Goal: Task Accomplishment & Management: Manage account settings

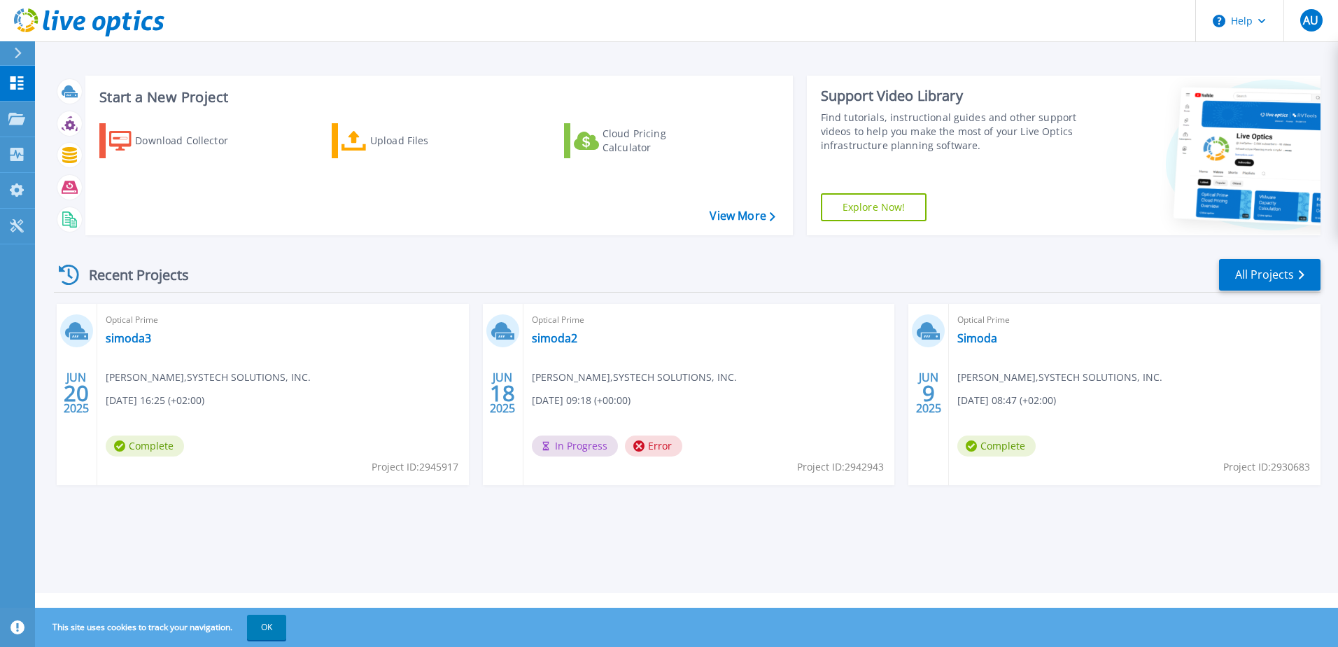
click at [174, 376] on span "antonio urban , SYSTECH SOLUTIONS, INC." at bounding box center [208, 377] width 205 height 15
click at [554, 336] on link "simoda2" at bounding box center [554, 338] width 45 height 14
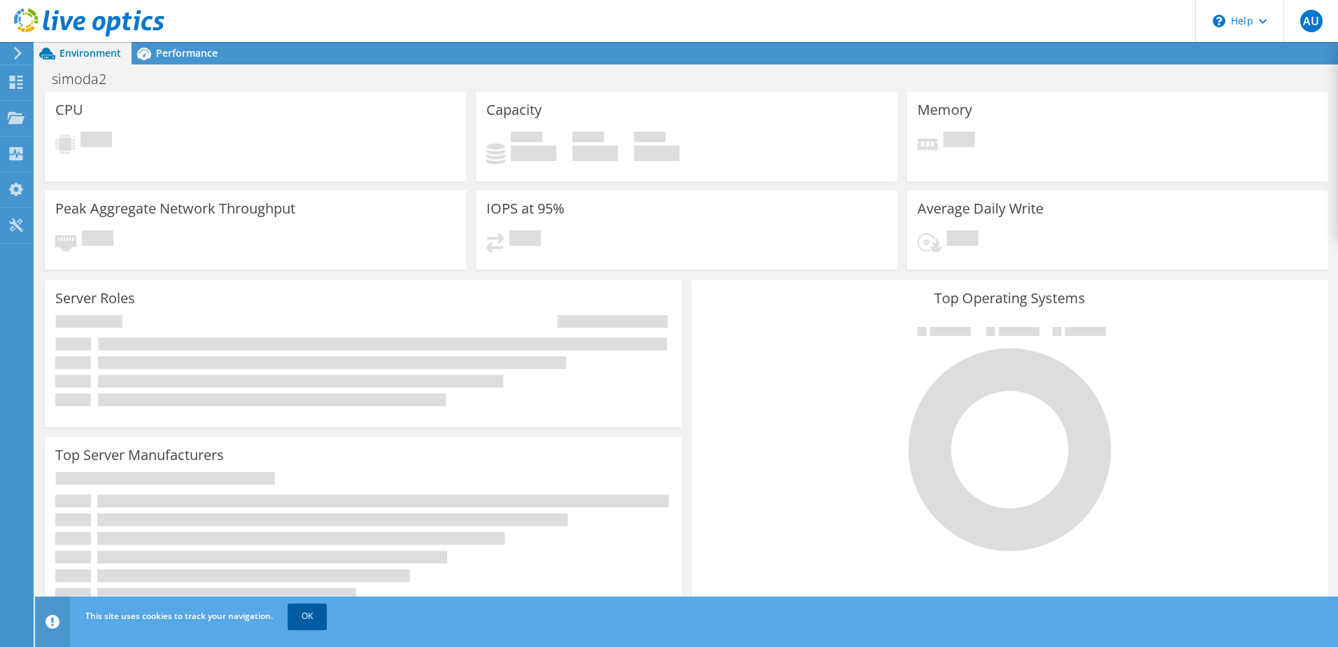
click at [307, 609] on link "OK" at bounding box center [307, 615] width 39 height 25
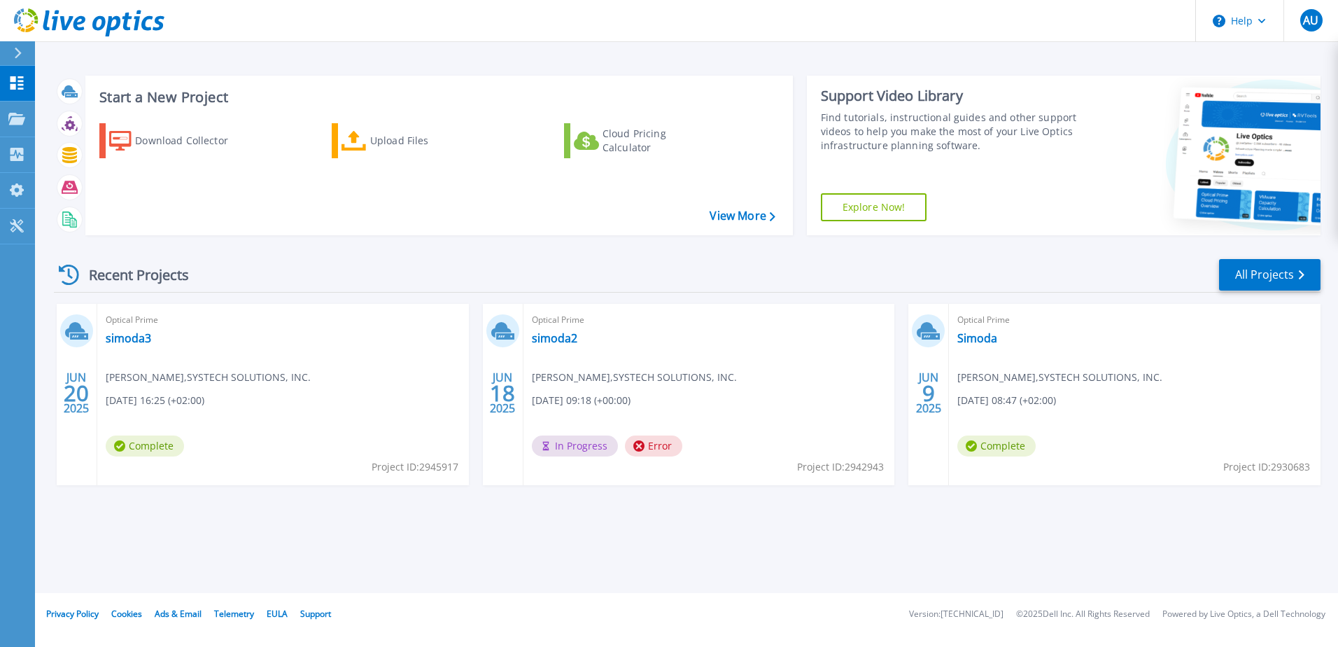
click at [673, 368] on div "Optical Prime simoda2 antonio urban , SYSTECH SOLUTIONS, INC. 06/18/2025, 09:18…" at bounding box center [710, 394] width 372 height 181
click at [88, 337] on icon at bounding box center [76, 331] width 23 height 22
click at [85, 329] on icon at bounding box center [75, 329] width 20 height 15
click at [561, 338] on link "simoda2" at bounding box center [554, 338] width 45 height 14
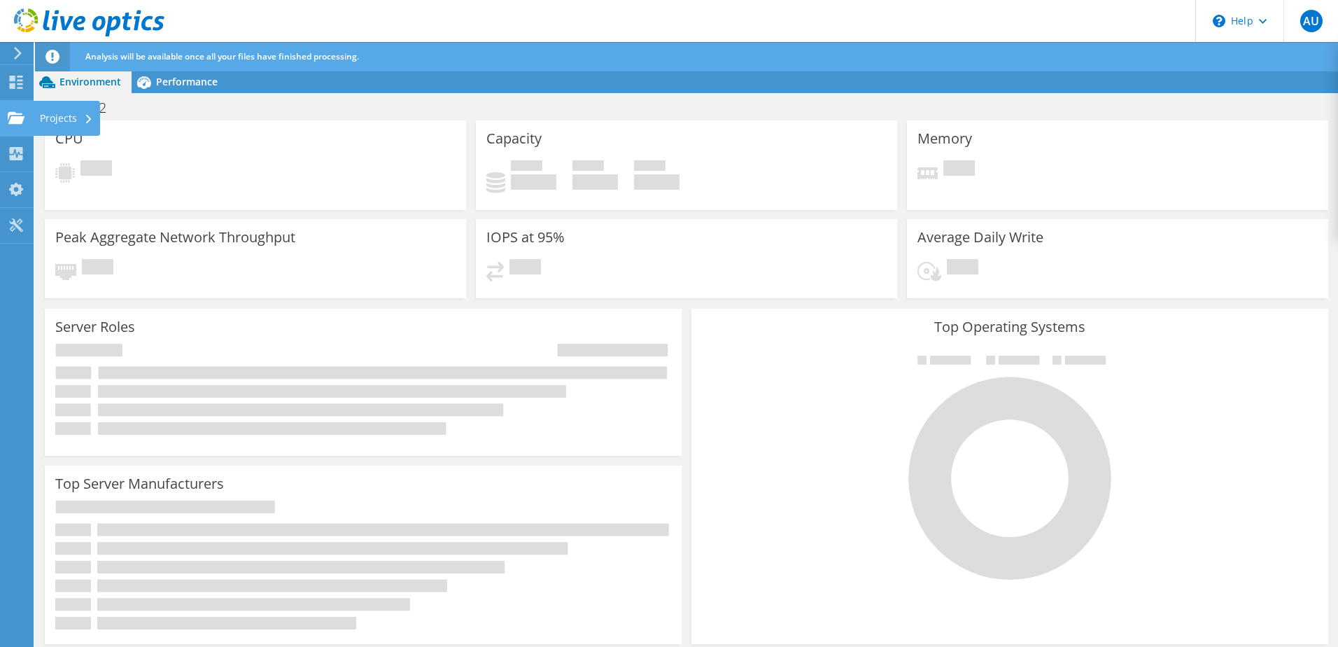
click at [64, 112] on div "Projects" at bounding box center [66, 118] width 67 height 35
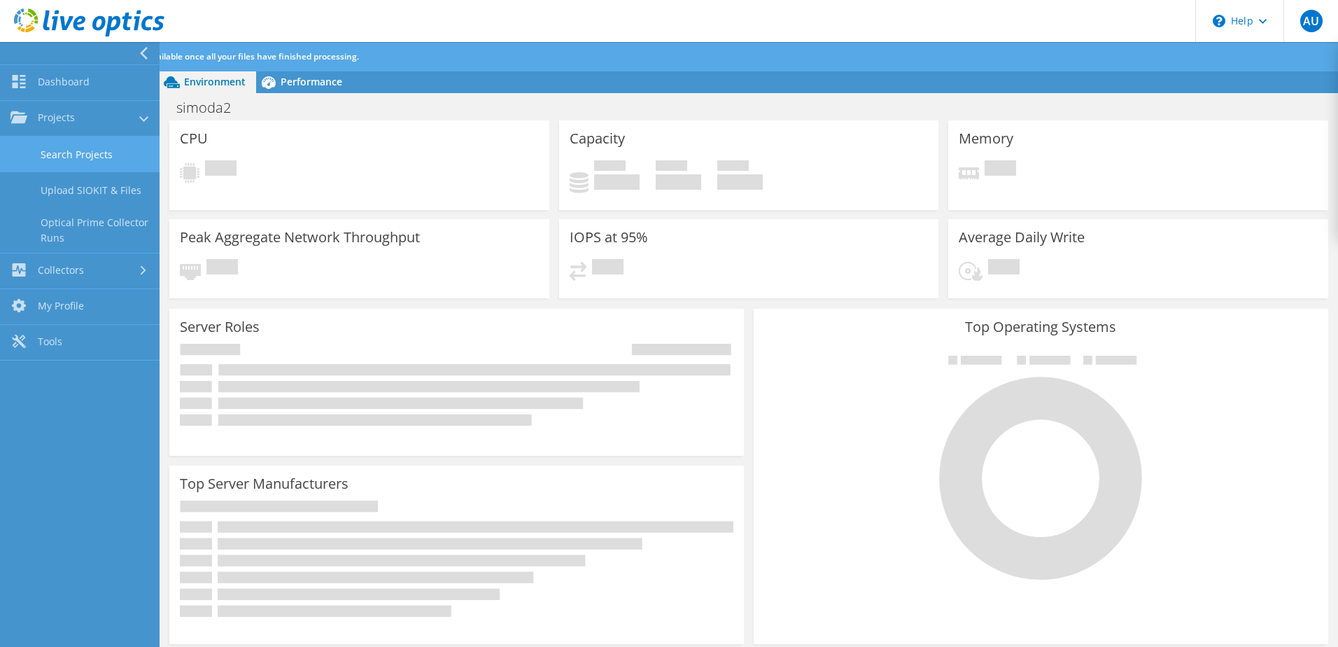
click at [82, 153] on link "Search Projects" at bounding box center [80, 154] width 160 height 36
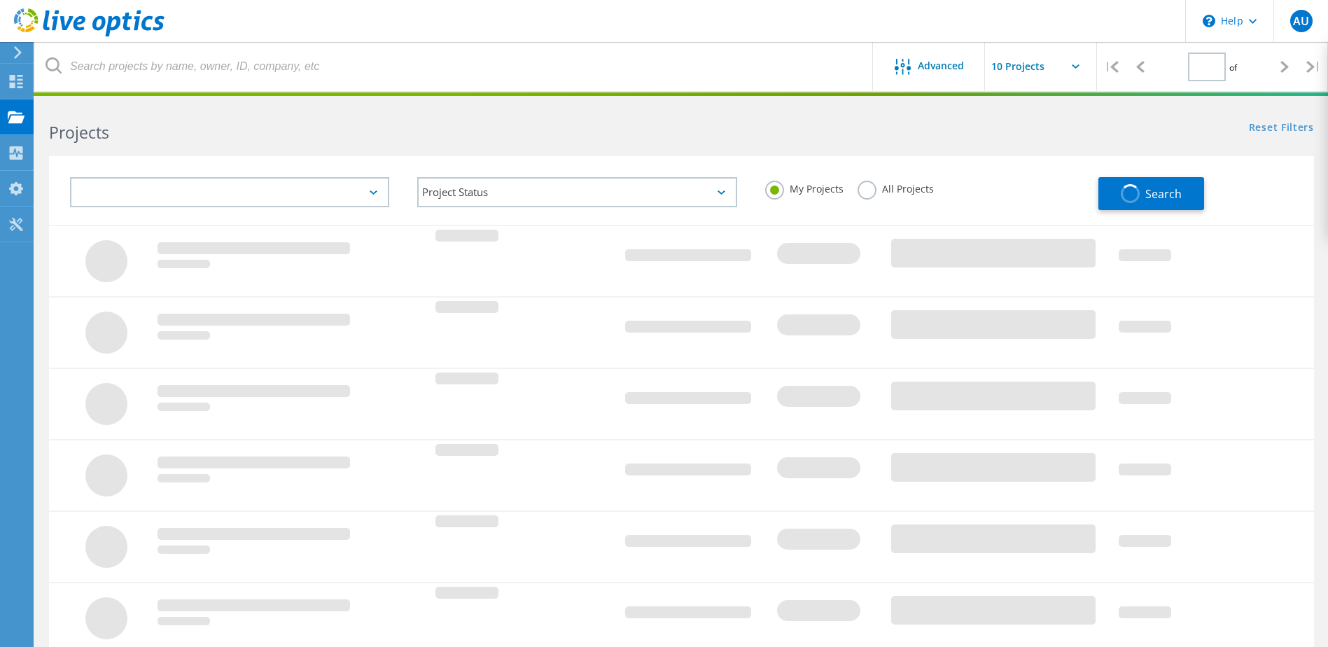
type input "1"
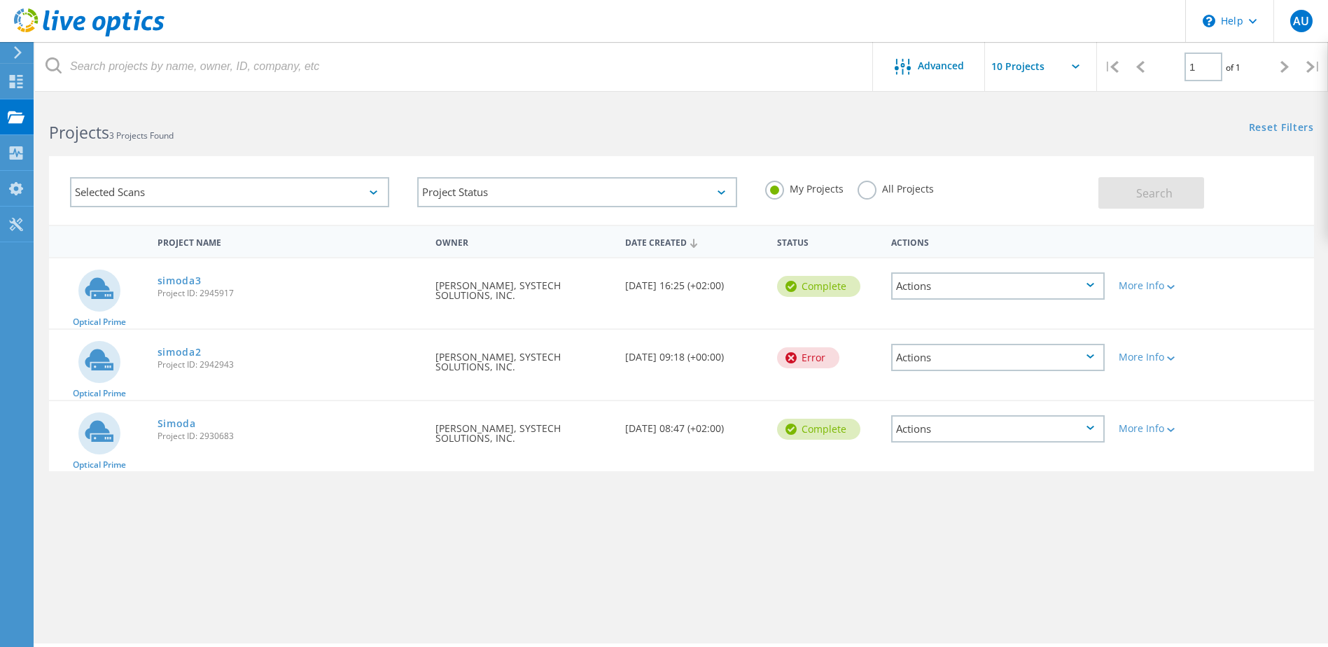
click at [1046, 354] on div "Actions" at bounding box center [997, 357] width 213 height 27
click at [997, 371] on div "Delete" at bounding box center [997, 379] width 211 height 22
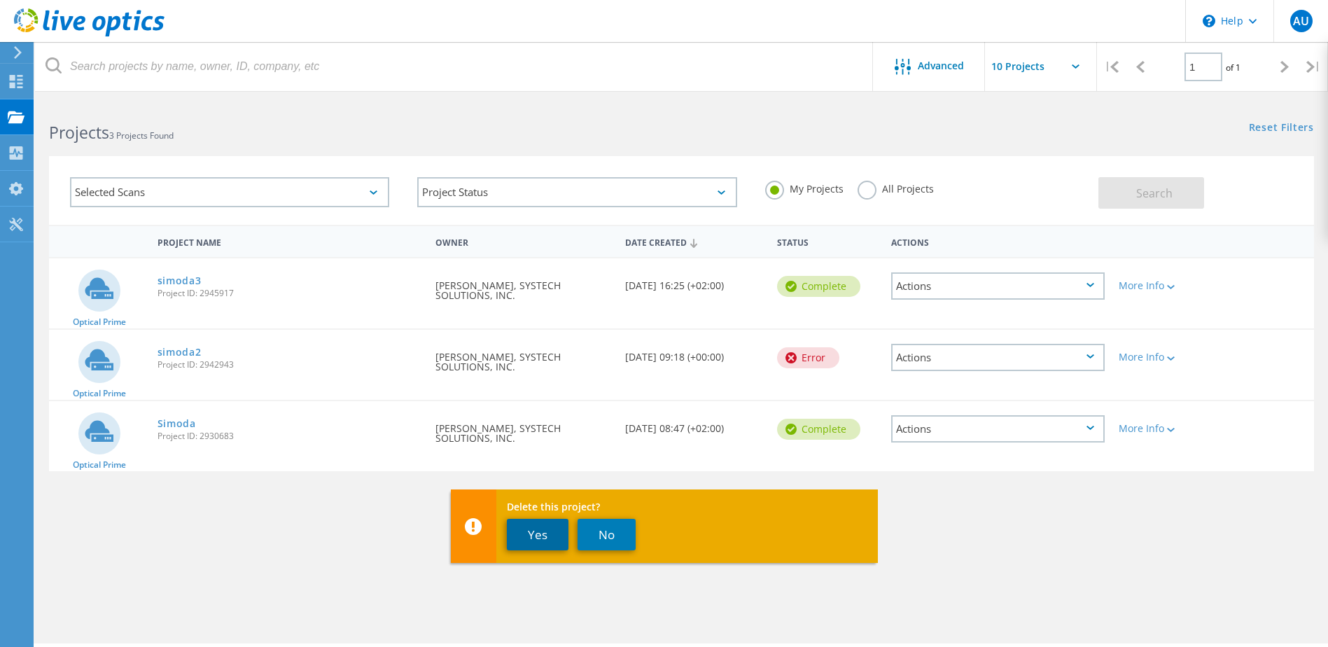
click at [540, 530] on button "Yes" at bounding box center [538, 534] width 62 height 31
